Goal: Task Accomplishment & Management: Complete application form

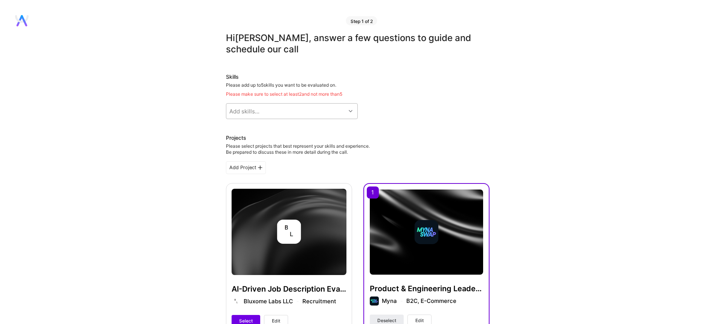
click at [304, 110] on div "Add skills..." at bounding box center [285, 111] width 119 height 15
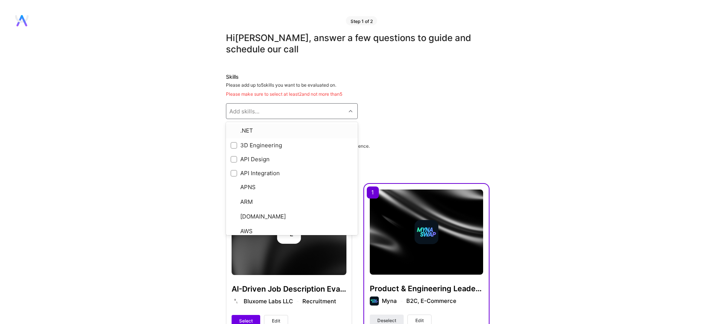
type input "g"
type input "ai"
click at [236, 158] on input "checkbox" at bounding box center [234, 158] width 5 height 5
checkbox input "true"
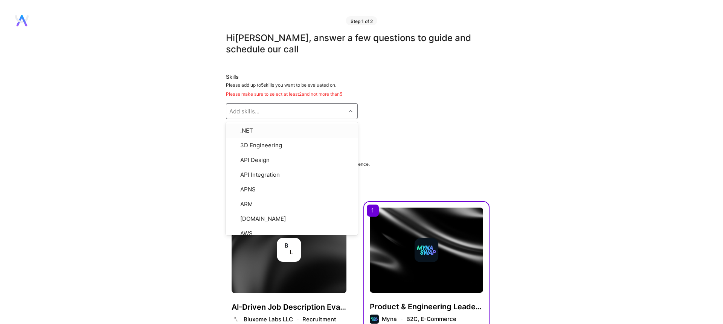
click at [239, 112] on div "Add skills..." at bounding box center [244, 111] width 30 height 8
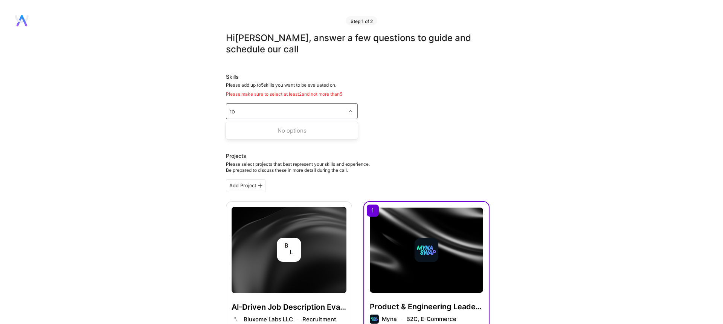
type input "r"
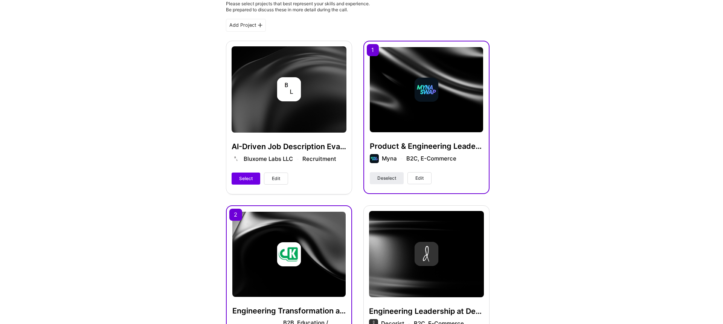
scroll to position [175, 0]
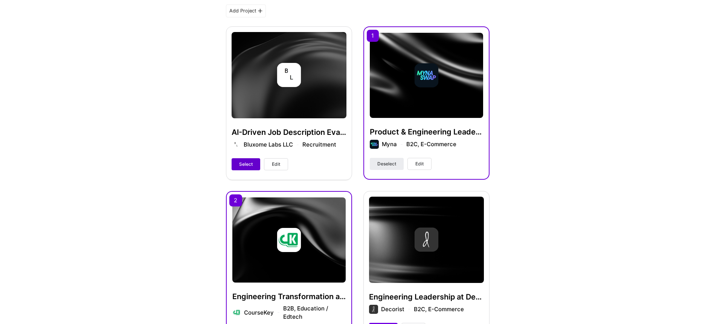
click at [247, 168] on button "Select" at bounding box center [246, 164] width 29 height 12
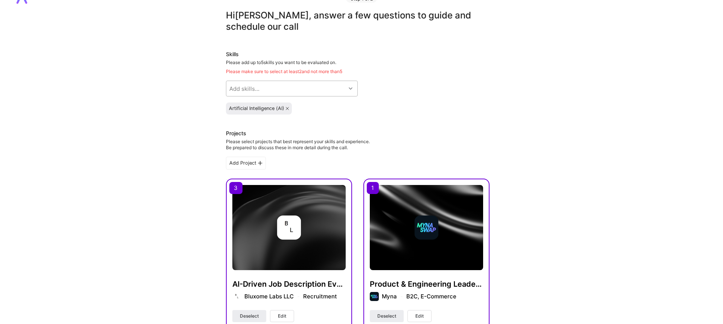
scroll to position [3, 0]
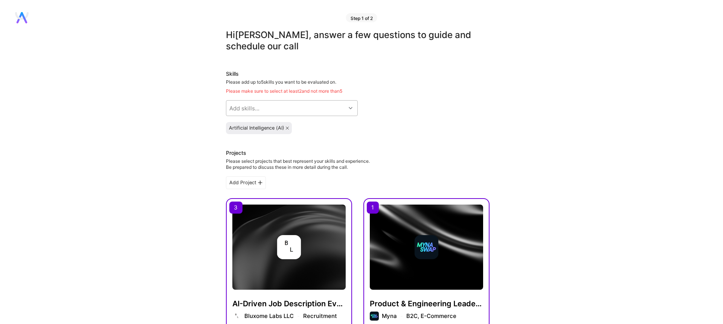
click at [295, 107] on div "Add skills..." at bounding box center [285, 108] width 119 height 15
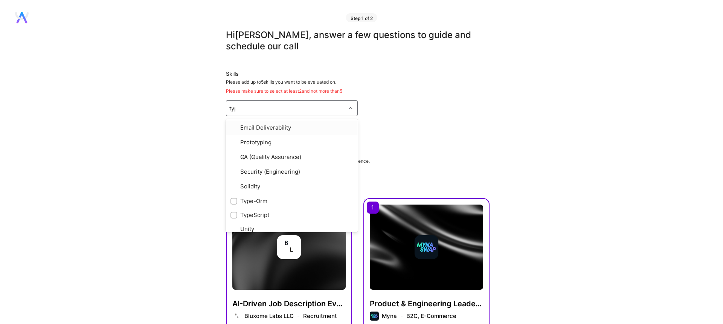
type input "type"
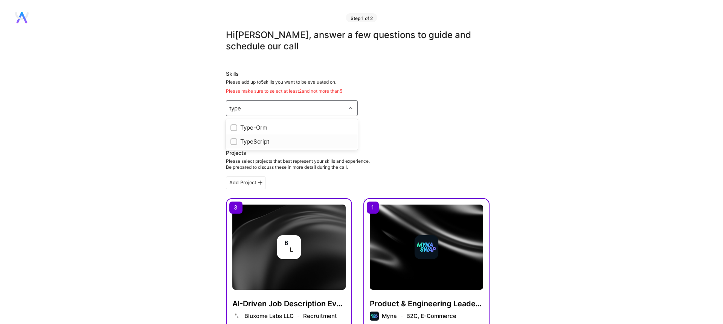
click at [233, 142] on input "checkbox" at bounding box center [234, 141] width 5 height 5
checkbox input "true"
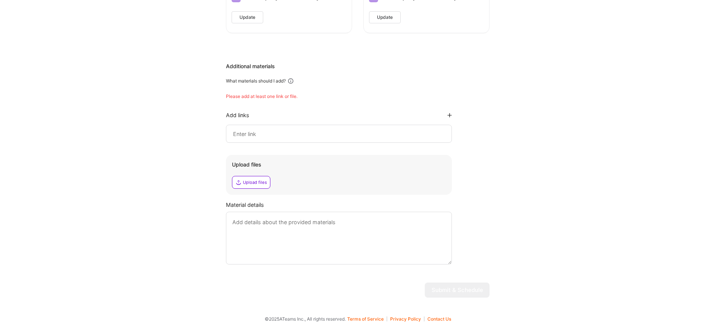
scroll to position [671, 0]
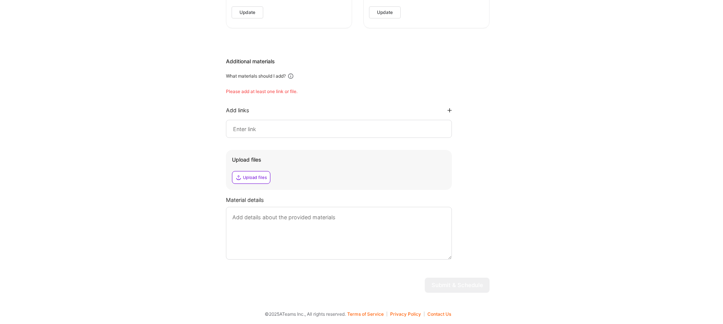
click at [266, 132] on input at bounding box center [338, 128] width 213 height 9
paste input "[URL][DOMAIN_NAME]"
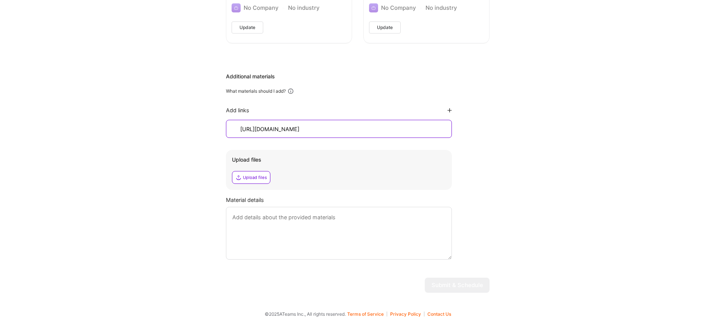
scroll to position [656, 0]
type input "[URL][DOMAIN_NAME]"
click at [451, 278] on button "Submit & Schedule" at bounding box center [457, 285] width 65 height 15
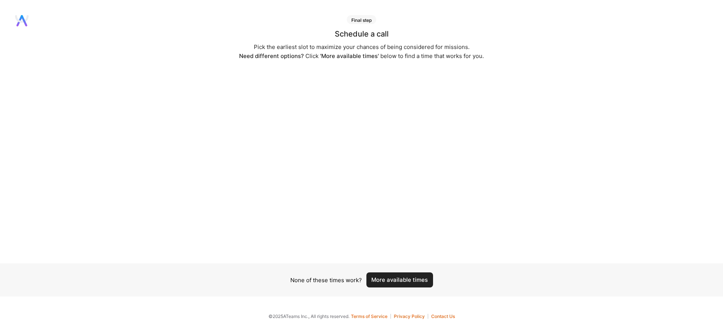
click at [388, 279] on button "More available times" at bounding box center [399, 279] width 67 height 15
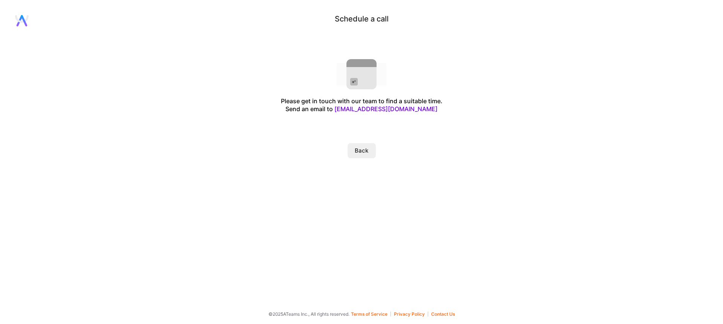
click at [363, 150] on button "Back" at bounding box center [362, 150] width 28 height 15
